Goal: Find specific page/section

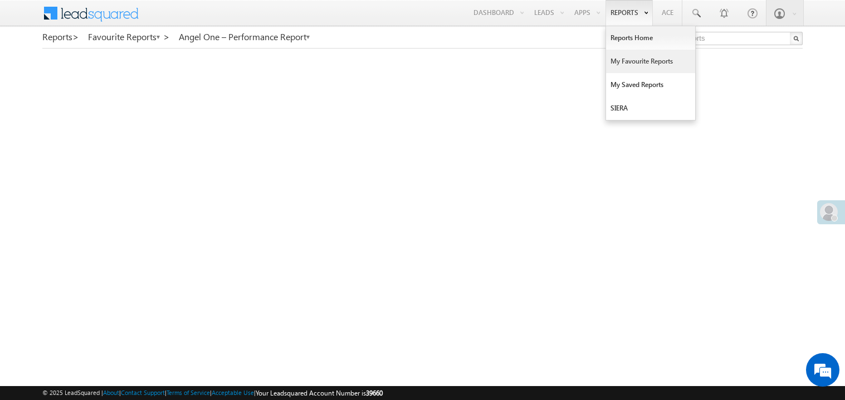
click at [627, 59] on link "My Favourite Reports" at bounding box center [650, 61] width 89 height 23
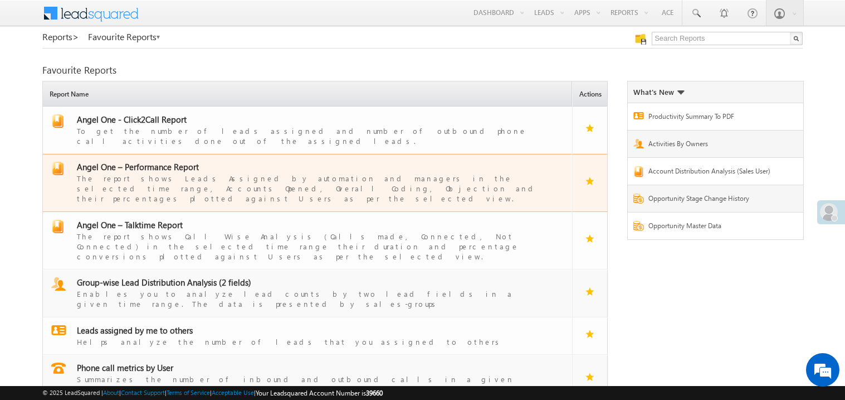
click at [152, 172] on div "The report shows Leads Assigned by automation and managers in the selected time…" at bounding box center [314, 187] width 475 height 31
